Goal: Information Seeking & Learning: Find specific page/section

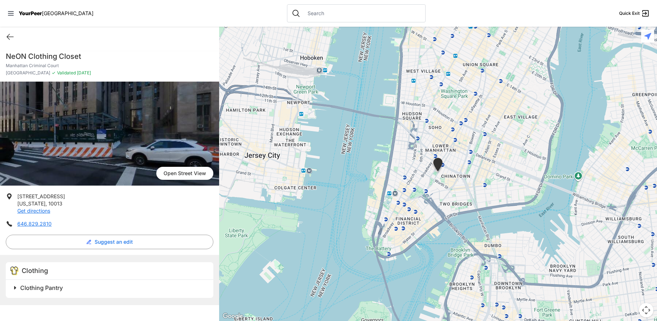
click at [70, 291] on h2 "Clothing Pantry" at bounding box center [112, 287] width 185 height 9
click at [341, 9] on div at bounding box center [356, 13] width 139 height 18
click at [334, 15] on input "text" at bounding box center [362, 13] width 118 height 7
click at [14, 12] on icon at bounding box center [10, 13] width 7 height 7
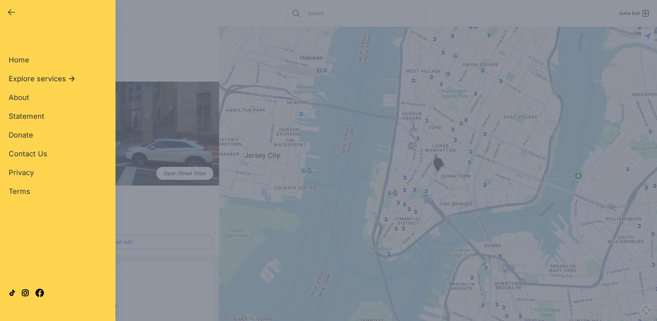
click at [72, 79] on icon at bounding box center [72, 78] width 6 height 5
click at [37, 114] on button "Clothing" at bounding box center [28, 116] width 39 height 10
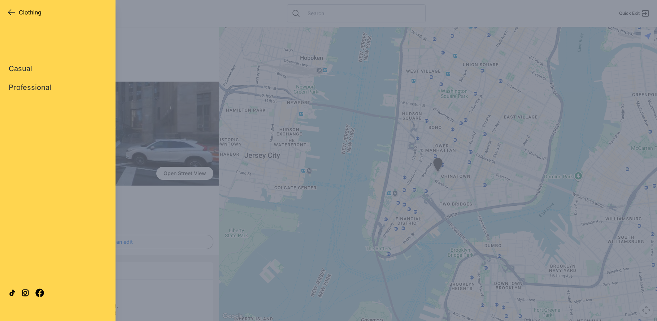
click at [30, 67] on link "Casual" at bounding box center [20, 69] width 23 height 10
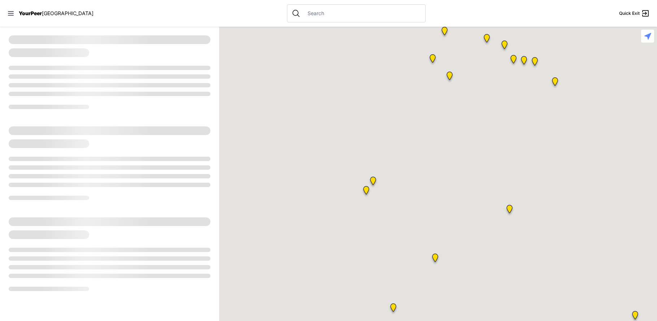
select select "recentlyUpdated"
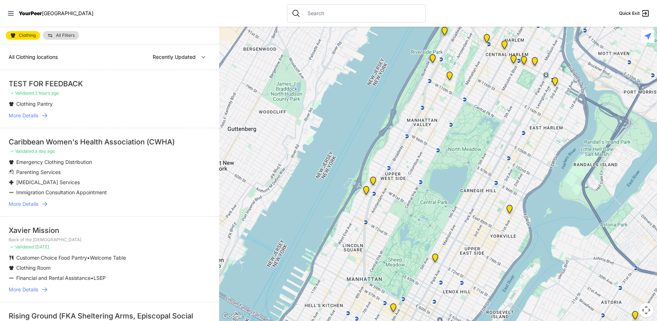
click at [51, 116] on link "More Details" at bounding box center [110, 115] width 202 height 7
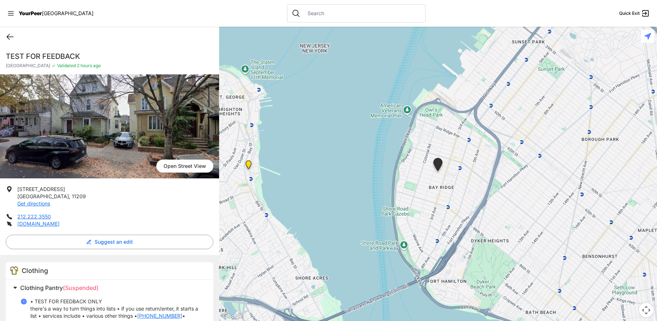
click at [9, 34] on icon at bounding box center [10, 36] width 7 height 5
select select "recentlyUpdated"
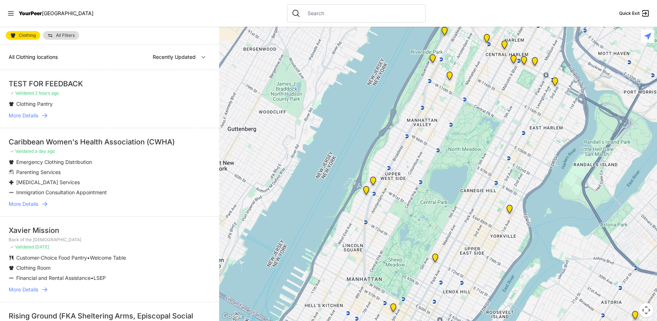
click at [43, 206] on icon at bounding box center [44, 203] width 7 height 7
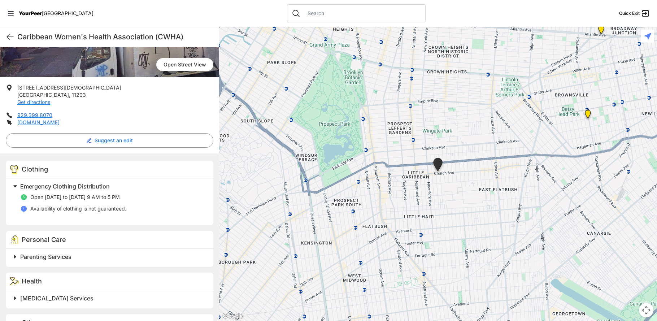
scroll to position [138, 0]
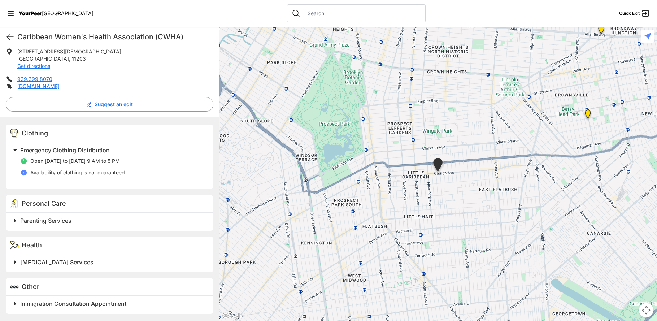
click at [57, 304] on span "Immigration Consultation Appointment" at bounding box center [73, 303] width 106 height 7
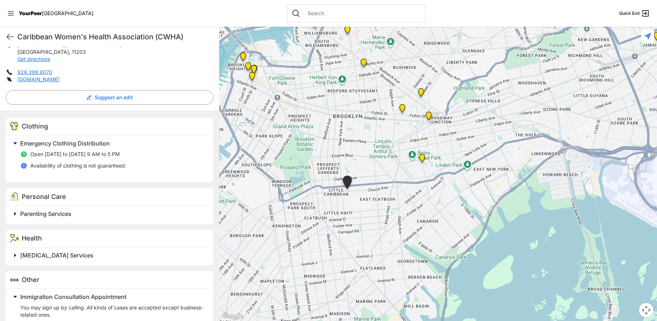
scroll to position [201, 0]
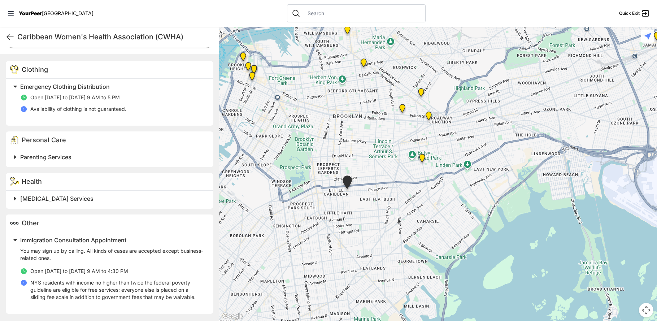
click at [48, 158] on span "Parenting Services" at bounding box center [45, 156] width 51 height 7
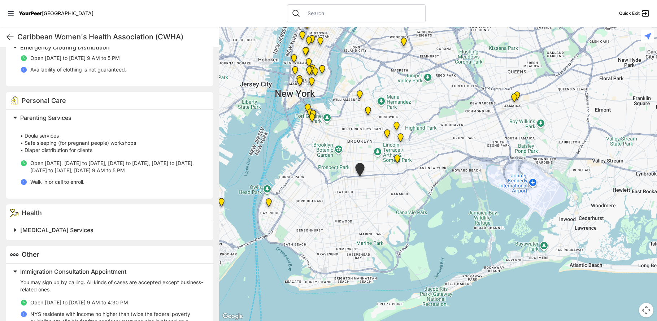
scroll to position [272, 0]
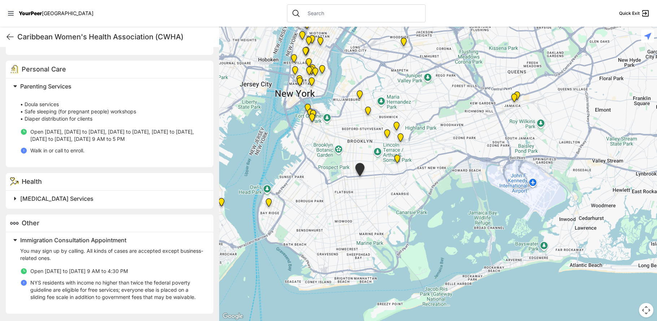
click at [23, 240] on span "Immigration Consultation Appointment" at bounding box center [73, 240] width 106 height 7
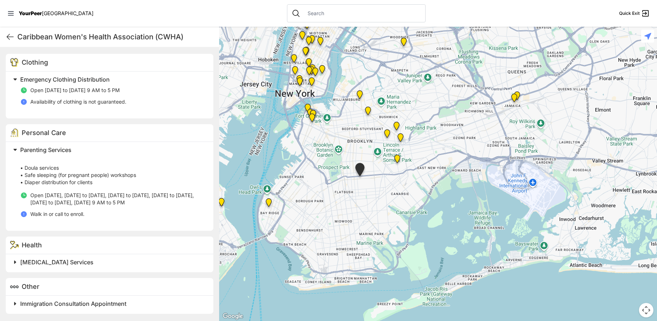
scroll to position [208, 0]
click at [37, 301] on span "Immigration Consultation Appointment" at bounding box center [73, 303] width 106 height 7
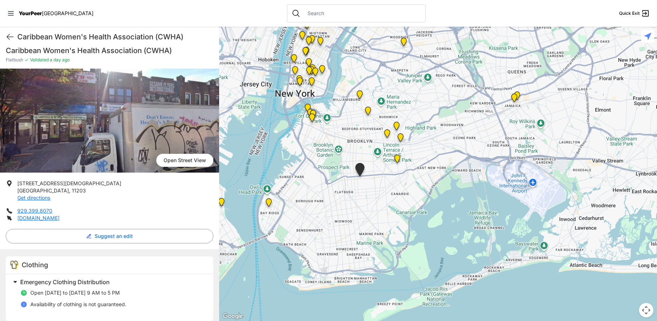
scroll to position [0, 0]
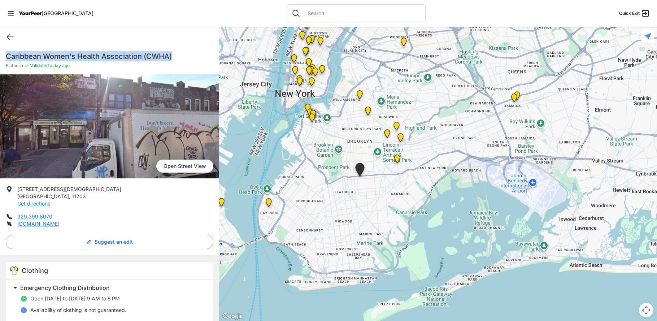
drag, startPoint x: 173, startPoint y: 52, endPoint x: 7, endPoint y: 59, distance: 165.9
click at [7, 59] on h1 "Caribbean Women's Health Association (CWHA)" at bounding box center [110, 56] width 208 height 10
copy h1 "Caribbean Women's Health Association (CWHA)"
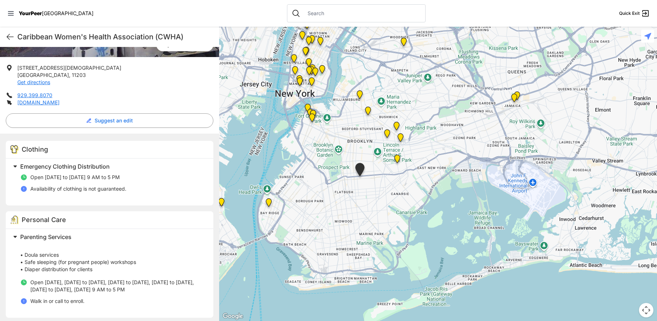
scroll to position [144, 0]
